Goal: Information Seeking & Learning: Learn about a topic

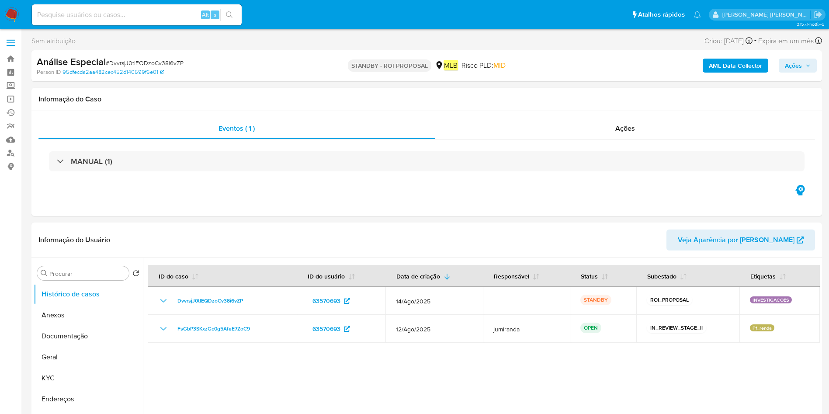
select select "10"
drag, startPoint x: 465, startPoint y: 373, endPoint x: 520, endPoint y: 363, distance: 56.0
click at [465, 373] on div at bounding box center [481, 370] width 677 height 224
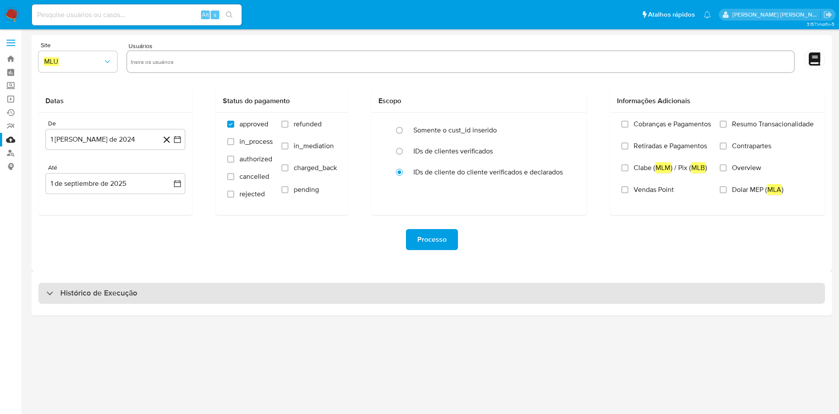
click at [298, 302] on div "Histórico de Execução" at bounding box center [431, 293] width 786 height 21
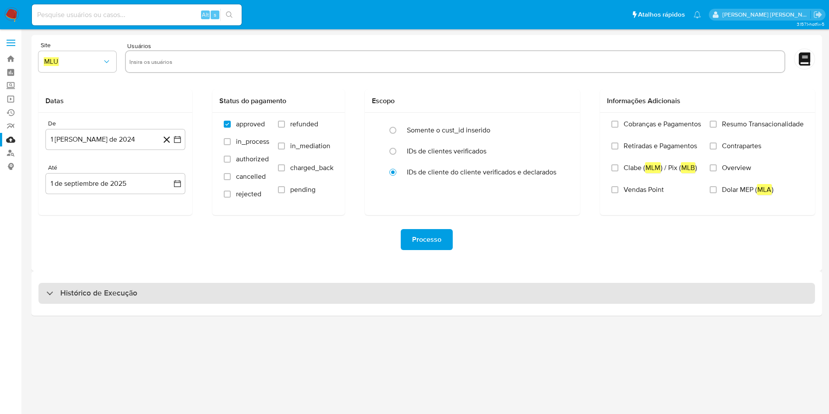
select select "10"
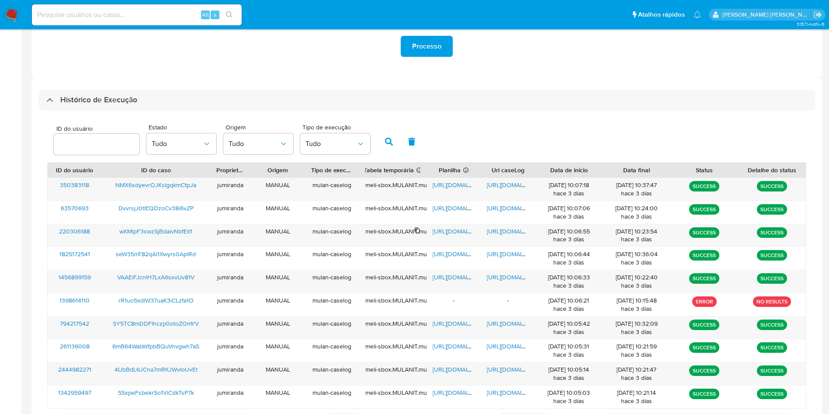
scroll to position [238, 0]
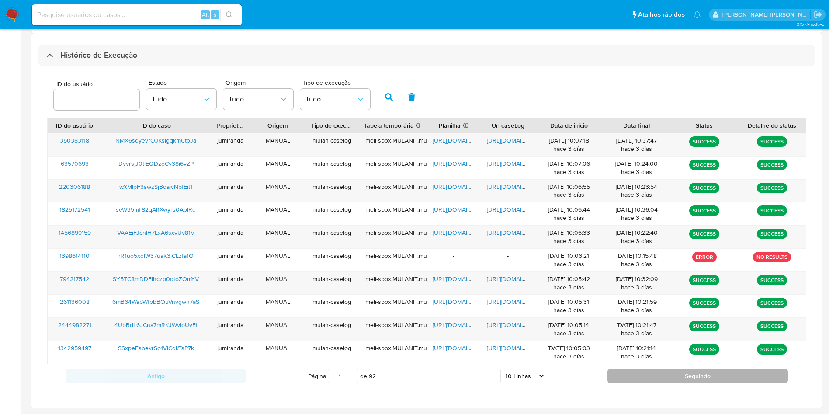
click at [695, 375] on button "Seguindo" at bounding box center [697, 376] width 180 height 14
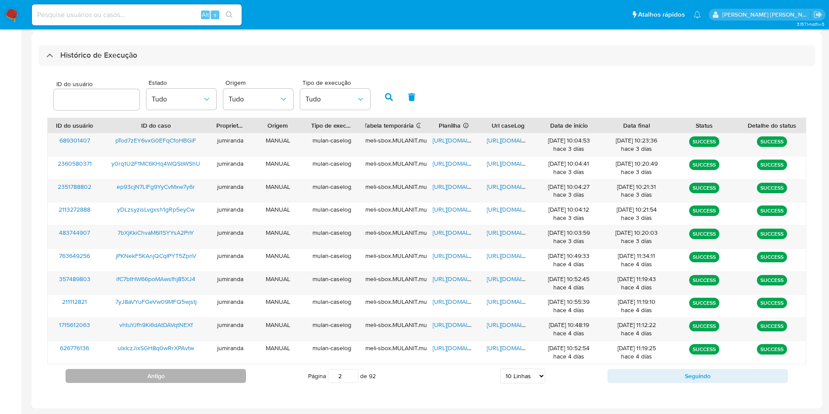
click at [163, 377] on button "Antigo" at bounding box center [156, 376] width 180 height 14
type input "1"
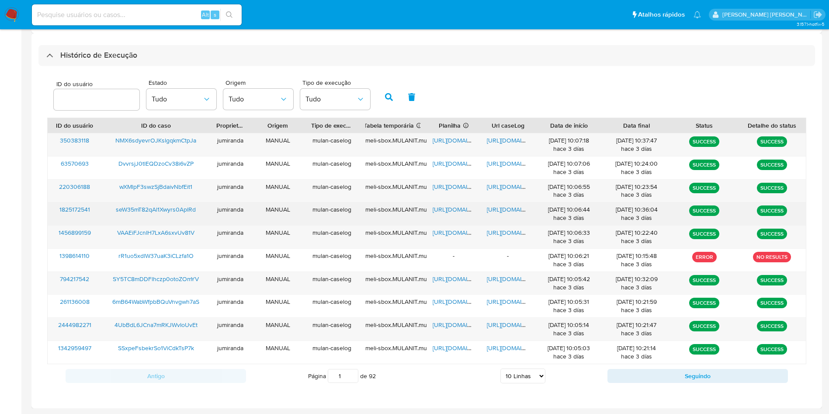
drag, startPoint x: 448, startPoint y: 208, endPoint x: 474, endPoint y: 208, distance: 25.8
click at [449, 208] on span "https://docs.google.com/spreadsheets/d/10Fsz9tMsb4ZoXgazvgDG-E1iEbvyuLQ-pAALr1-…" at bounding box center [462, 209] width 60 height 9
click at [518, 211] on span "https://docs.google.com/document/d/18YDFt0JKdLwzTgXr21dj5ZOpSlcSsc0nOwn3ZEKNZ-Y…" at bounding box center [517, 209] width 60 height 9
click at [161, 212] on span "seW35mT82qAl1Xwyrs0AplRd" at bounding box center [156, 209] width 80 height 9
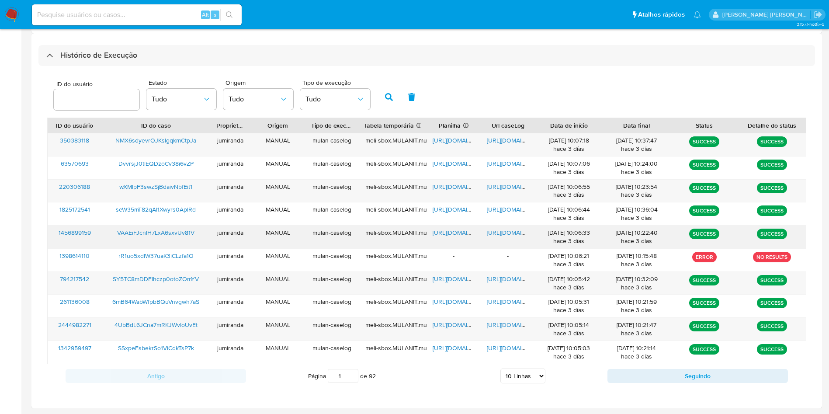
click at [457, 235] on span "https://docs.google.com/spreadsheets/d/1jhk0EAK7YdT-UbXZNO4QQPJNY3jjgUsRcFu7GFy…" at bounding box center [462, 232] width 60 height 9
click at [500, 228] on span "https://docs.google.com/document/d/1iAw7v2a5ghIHOuCGB00a74JMX9ps5mYAoOuYnSdrRhs…" at bounding box center [517, 232] width 60 height 9
click at [140, 232] on span "VAAEiFJcnlH7LxA6sxvUv81V" at bounding box center [155, 232] width 77 height 9
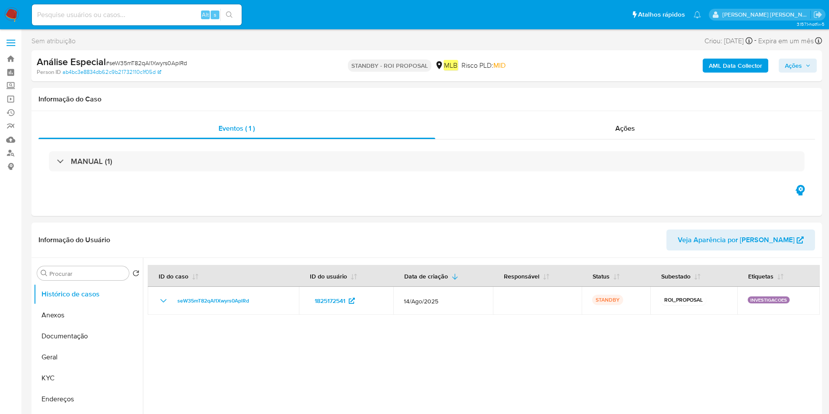
select select "10"
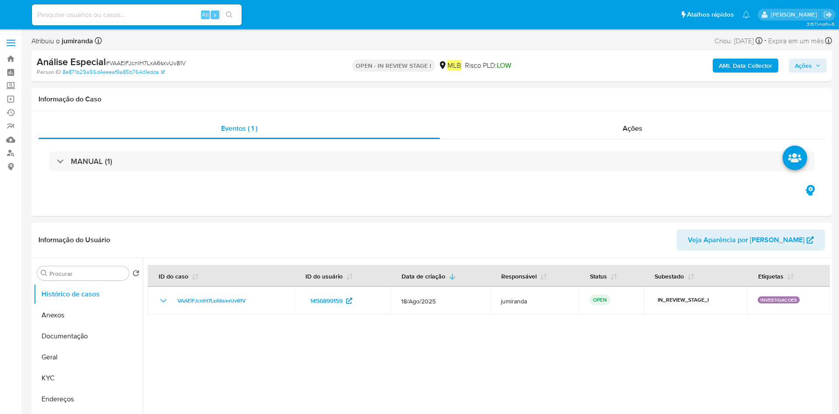
select select "10"
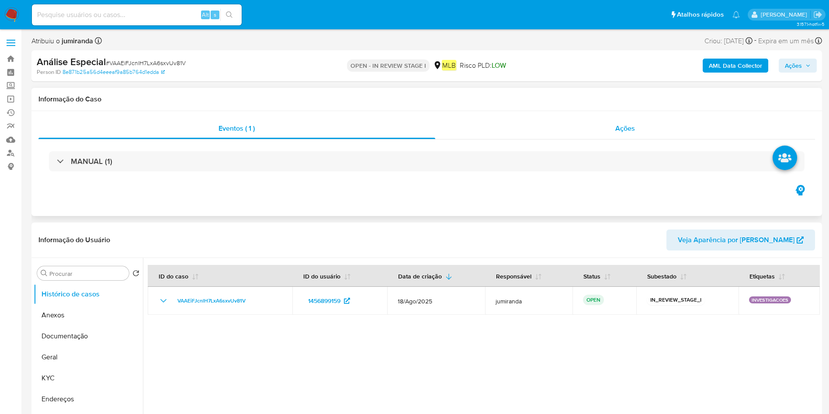
click at [612, 129] on div "Ações" at bounding box center [625, 128] width 380 height 21
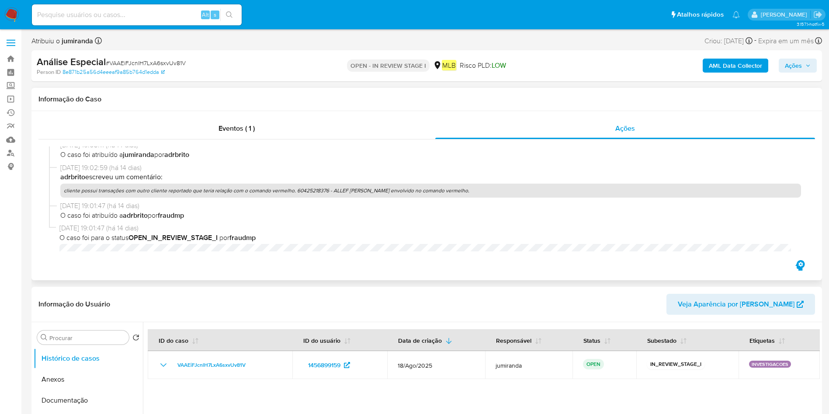
scroll to position [69, 0]
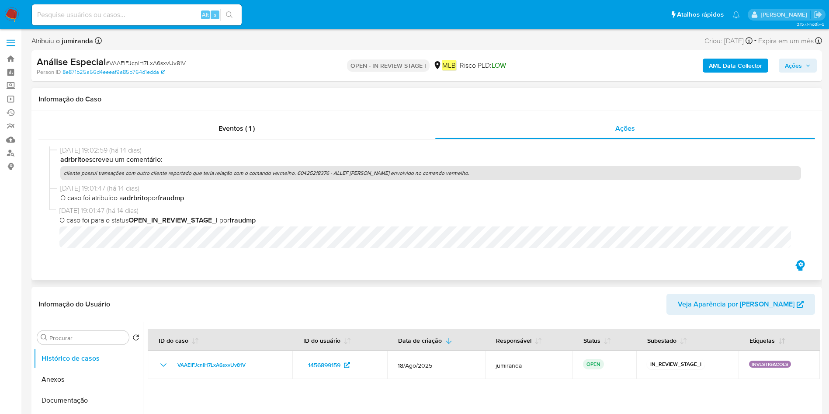
click at [367, 163] on p "adrbrito escreveu um comentário:" at bounding box center [430, 160] width 740 height 10
click at [367, 170] on p "cliente possui transações com outro cliente reportado que teria relação com o c…" at bounding box center [430, 173] width 740 height 14
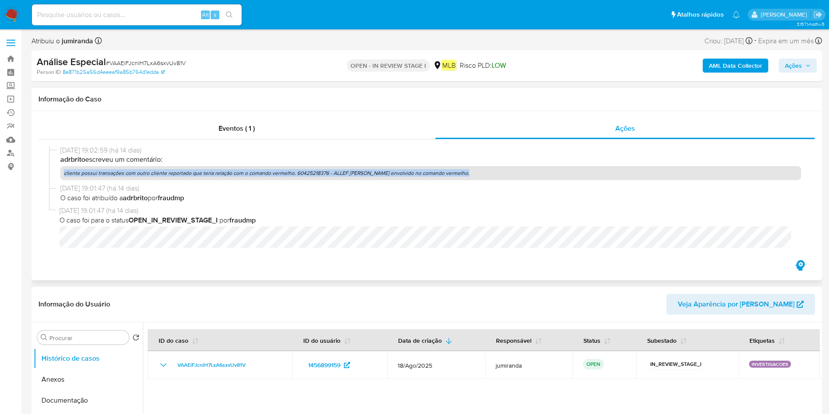
click at [367, 170] on p "cliente possui transações com outro cliente reportado que teria relação com o c…" at bounding box center [430, 173] width 740 height 14
copy p "cliente possui transações com outro cliente reportado que teria relação com o c…"
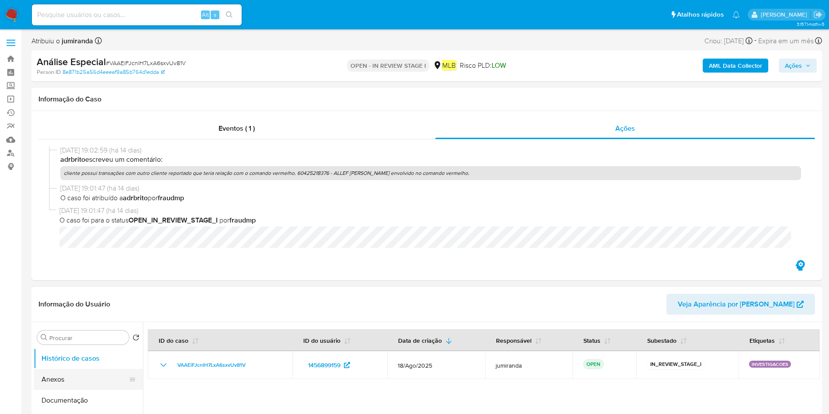
click at [97, 373] on button "Anexos" at bounding box center [85, 379] width 102 height 21
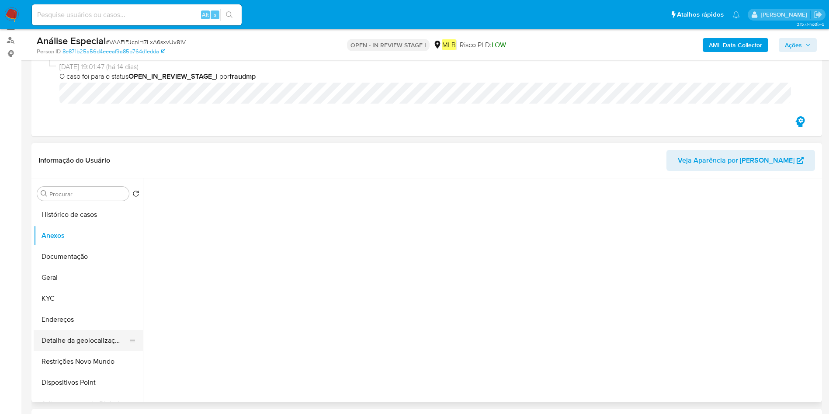
scroll to position [197, 0]
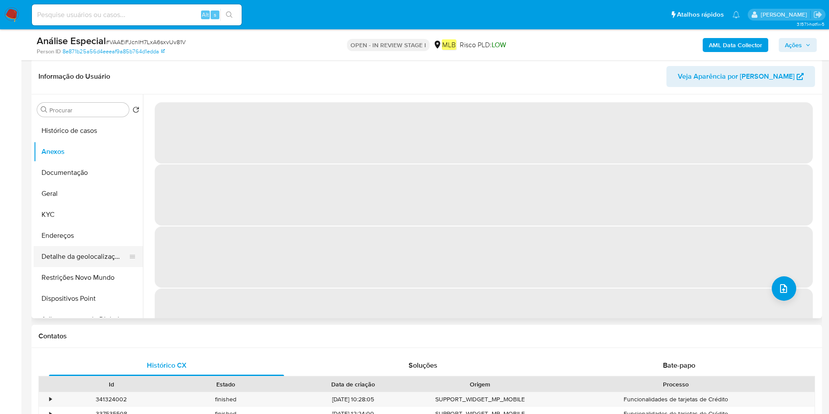
click at [68, 251] on button "Detalhe da geolocalização" at bounding box center [85, 256] width 102 height 21
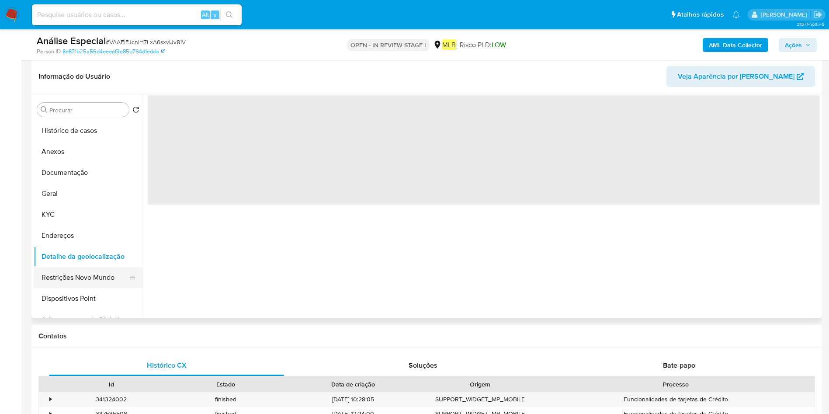
click at [60, 274] on button "Restrições Novo Mundo" at bounding box center [85, 277] width 102 height 21
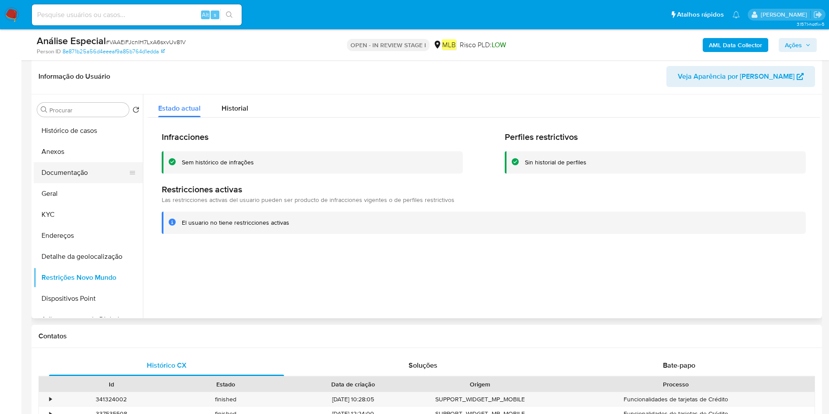
click at [58, 168] on button "Documentação" at bounding box center [85, 172] width 102 height 21
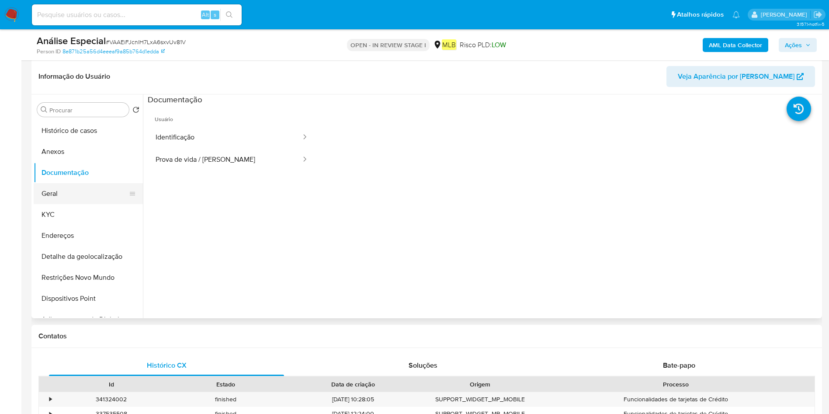
click at [58, 196] on button "Geral" at bounding box center [85, 193] width 102 height 21
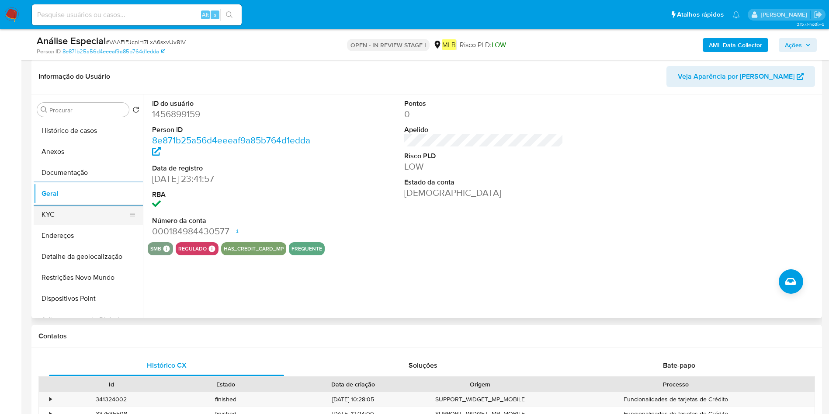
click at [63, 207] on button "KYC" at bounding box center [85, 214] width 102 height 21
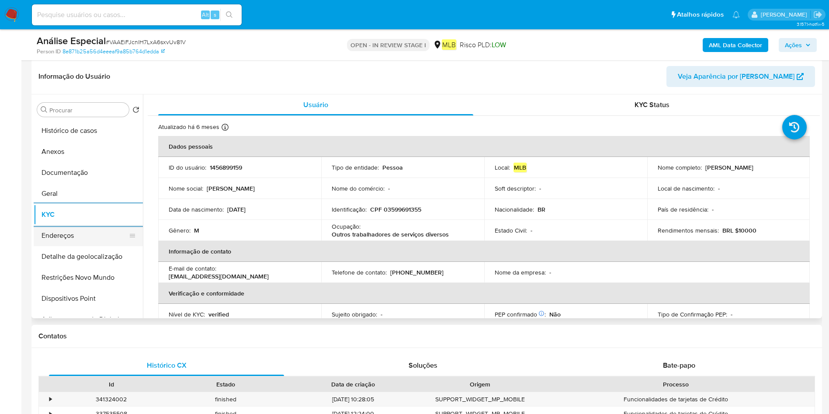
click at [69, 231] on button "Endereços" at bounding box center [85, 235] width 102 height 21
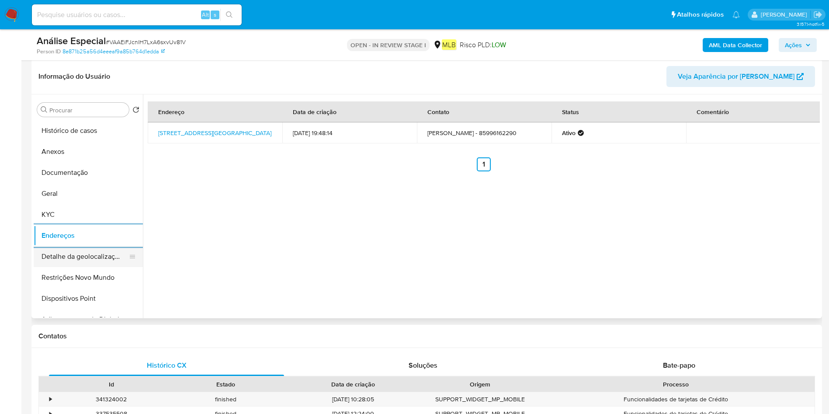
click at [105, 256] on button "Detalhe da geolocalização" at bounding box center [85, 256] width 102 height 21
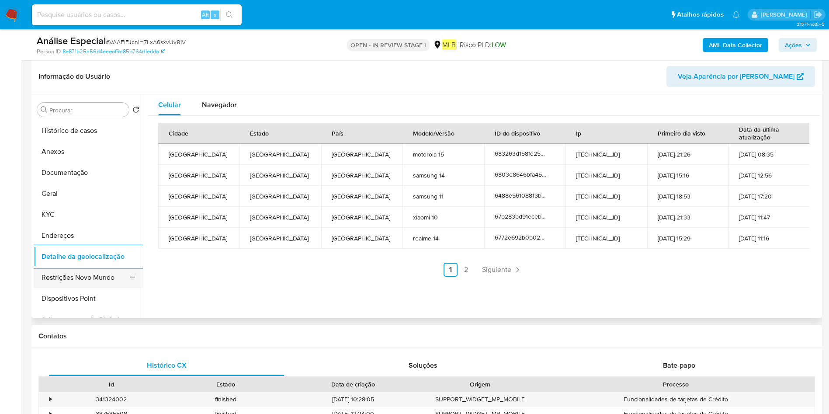
click at [75, 276] on button "Restrições Novo Mundo" at bounding box center [85, 277] width 102 height 21
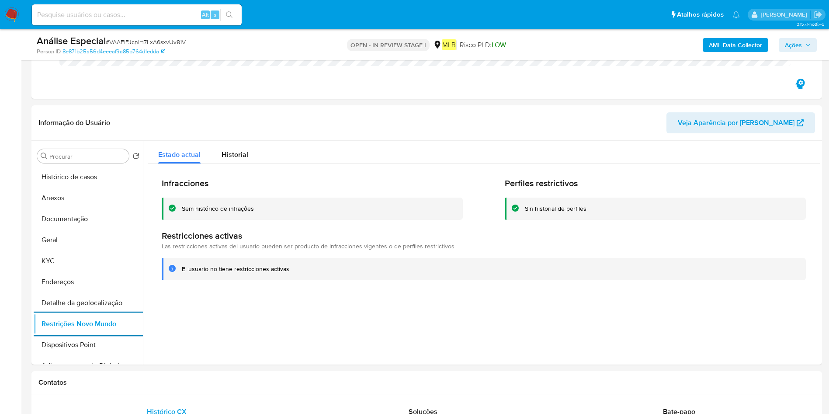
scroll to position [131, 0]
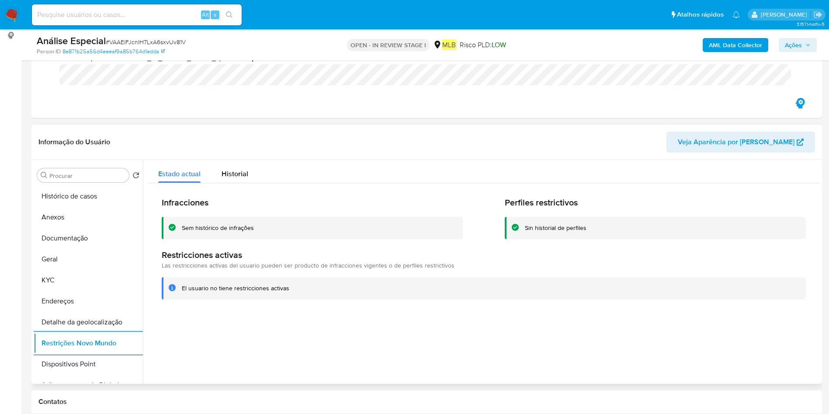
drag, startPoint x: 86, startPoint y: 361, endPoint x: 210, endPoint y: 337, distance: 126.5
click at [86, 361] on button "Dispositivos Point" at bounding box center [88, 363] width 109 height 21
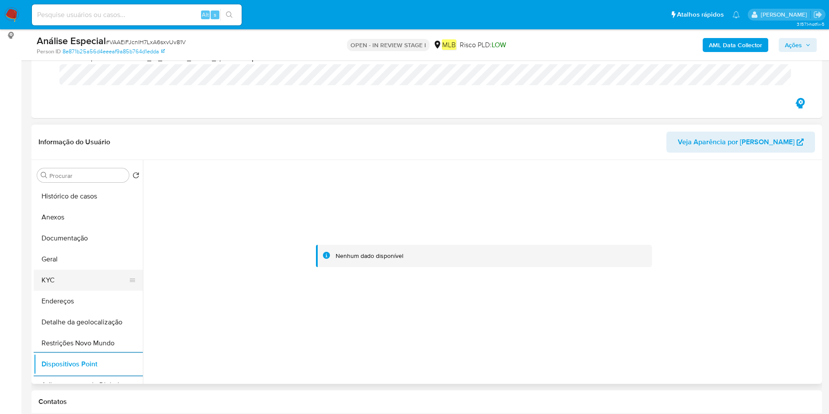
click at [87, 272] on button "KYC" at bounding box center [85, 280] width 102 height 21
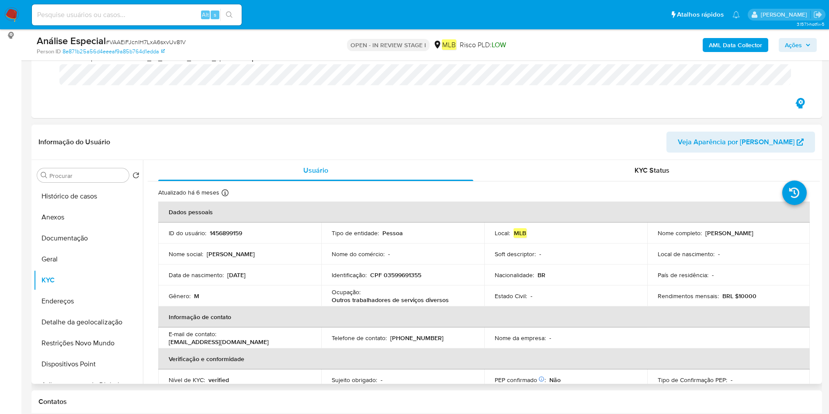
click at [373, 299] on p "Outros trabalhadores de serviços diversos" at bounding box center [390, 300] width 117 height 8
click at [373, 298] on p "Outros trabalhadores de serviços diversos" at bounding box center [390, 300] width 117 height 8
copy div "Ocupação : Outros trabalhadores de serviços diversos"
click at [54, 260] on button "Geral" at bounding box center [85, 259] width 102 height 21
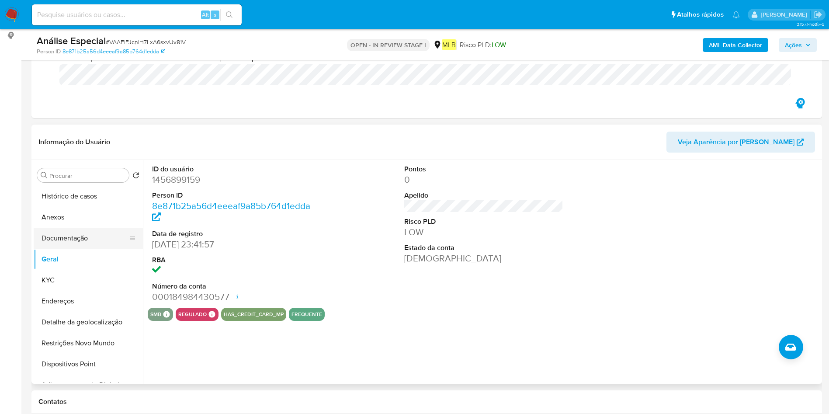
click at [70, 235] on button "Documentação" at bounding box center [85, 238] width 102 height 21
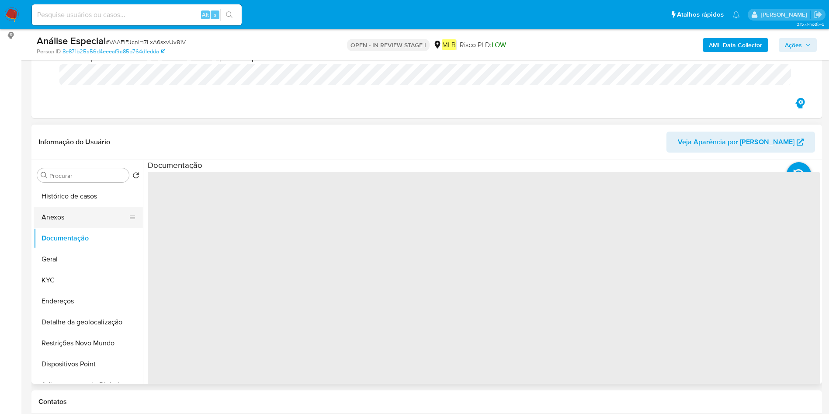
click at [75, 222] on button "Anexos" at bounding box center [85, 217] width 102 height 21
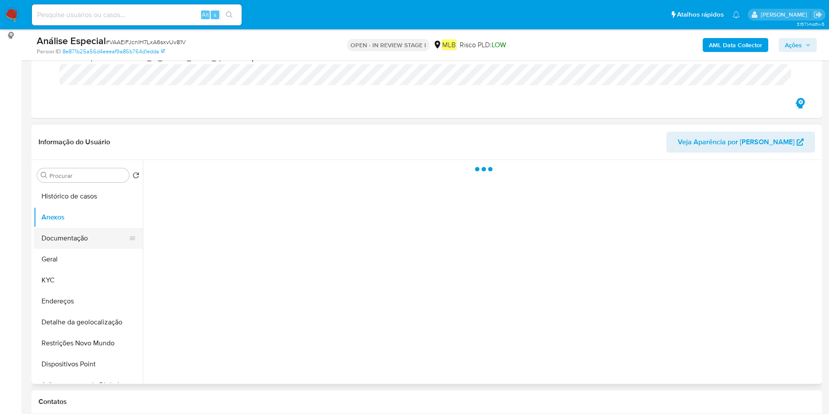
click at [81, 242] on button "Documentação" at bounding box center [85, 238] width 102 height 21
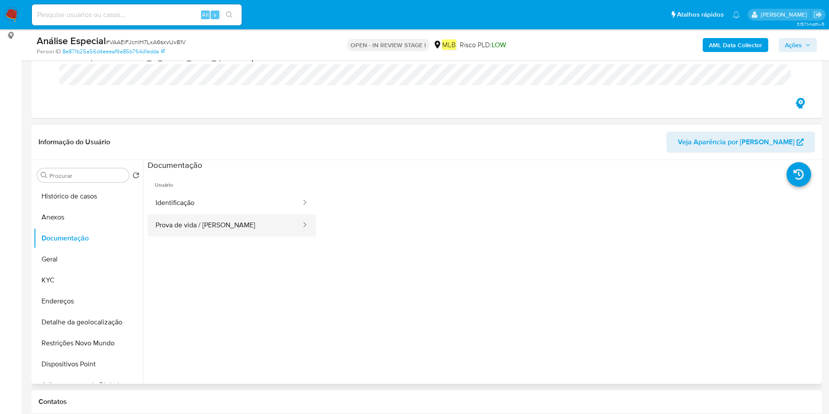
click at [231, 228] on button "Prova de vida / Selfie" at bounding box center [225, 225] width 154 height 22
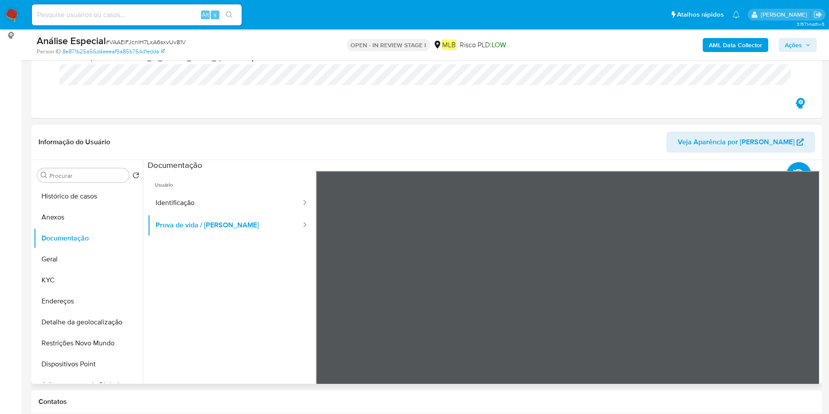
scroll to position [28, 0]
click at [182, 190] on span "Usuário" at bounding box center [232, 181] width 168 height 21
click at [189, 202] on button "Identificação" at bounding box center [225, 203] width 154 height 22
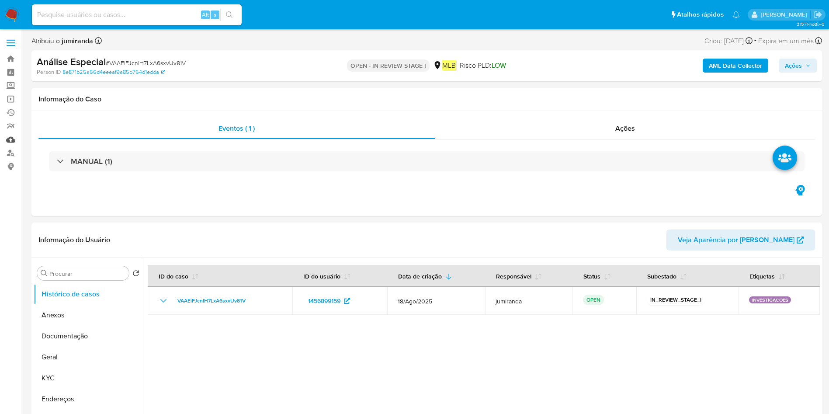
click at [6, 139] on link "Mulan" at bounding box center [52, 140] width 104 height 14
select select "10"
